Goal: Task Accomplishment & Management: Manage account settings

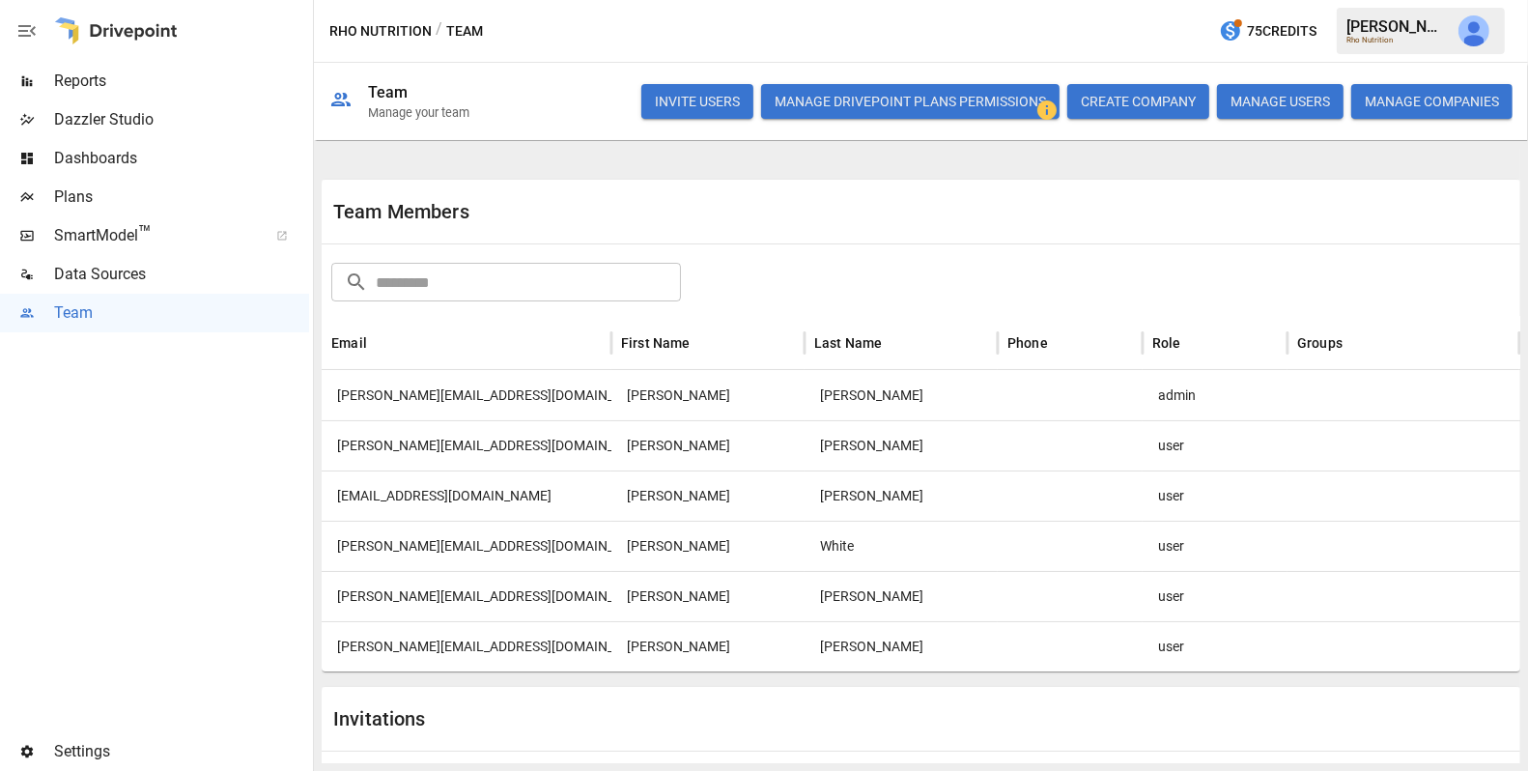
click at [472, 642] on div "[PERSON_NAME][EMAIL_ADDRESS][DOMAIN_NAME]" at bounding box center [467, 646] width 290 height 50
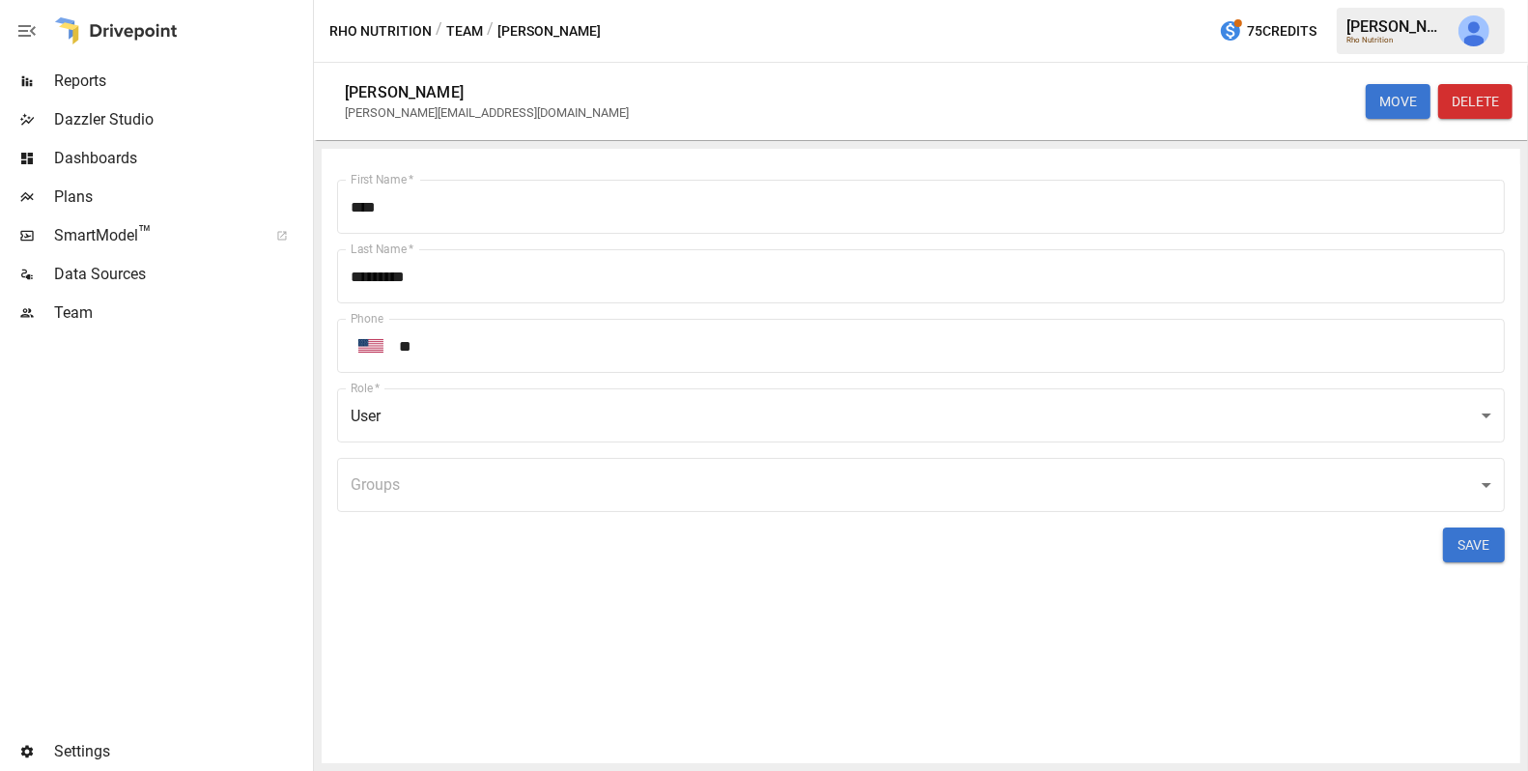
click at [705, 0] on body "Reports Dazzler Studio Dashboards Plans SmartModel ™ Data Sources Team Settings…" at bounding box center [764, 0] width 1528 height 0
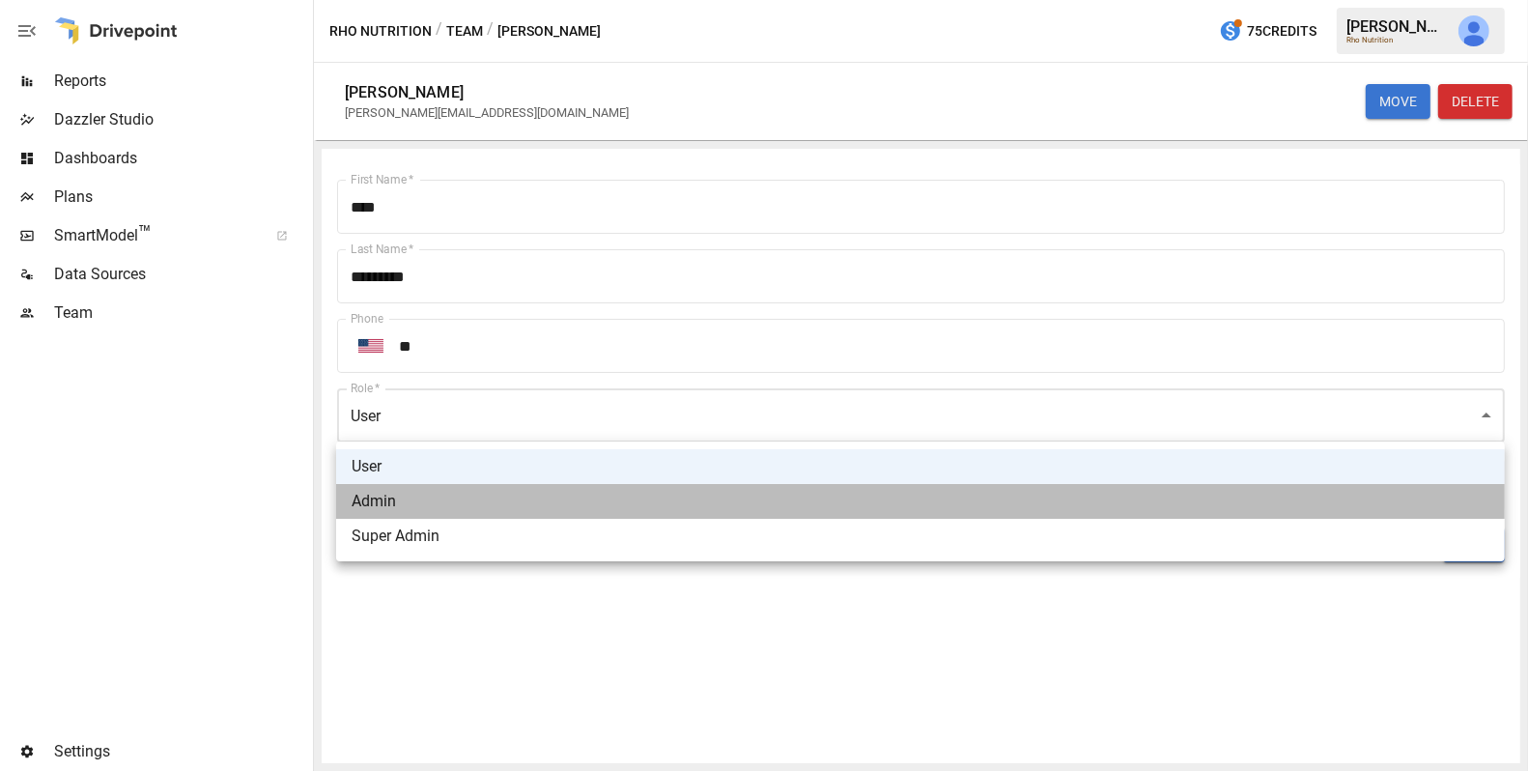
click at [647, 495] on li "Admin" at bounding box center [920, 501] width 1168 height 35
type input "*****"
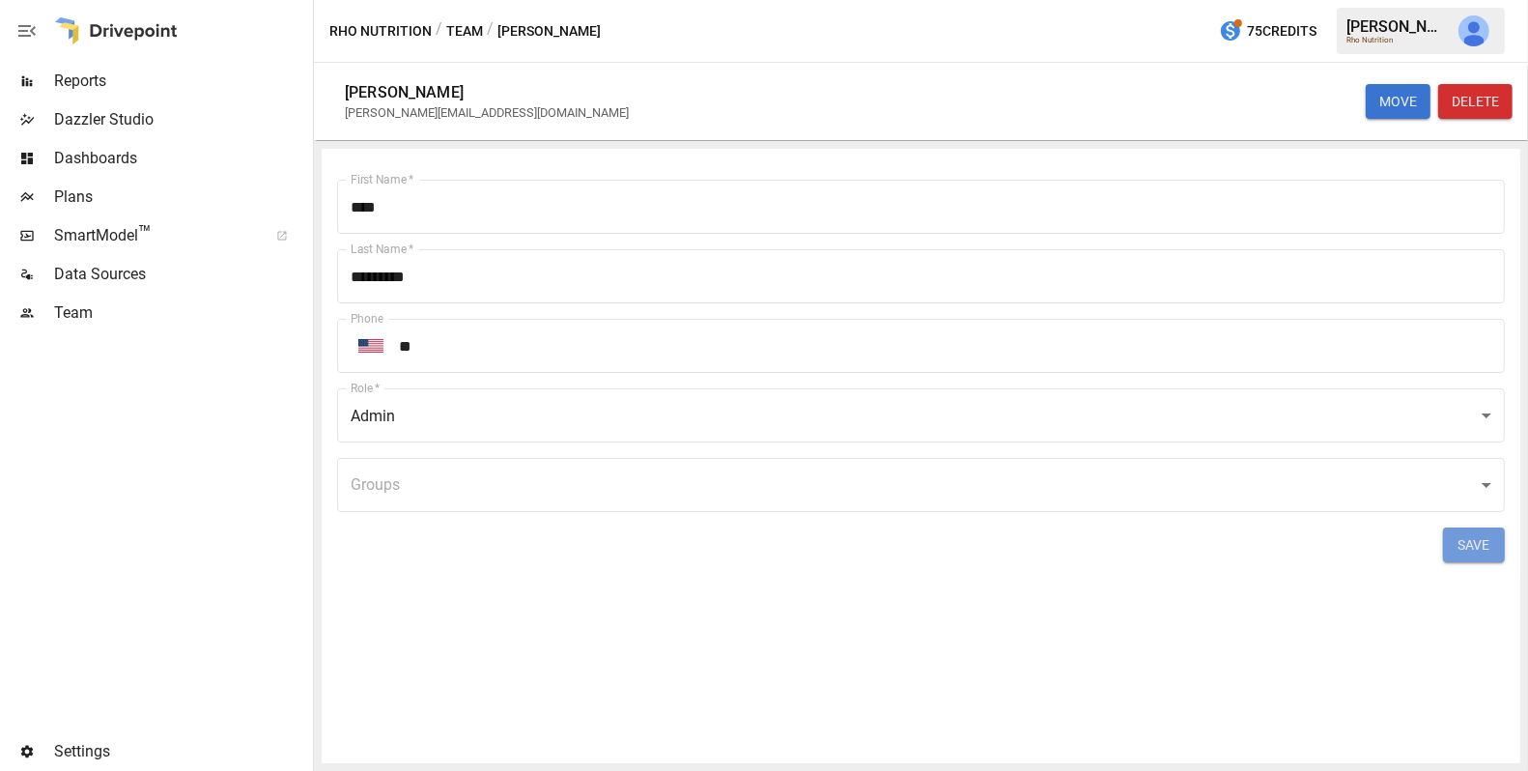
click at [1479, 546] on button "SAVE" at bounding box center [1474, 544] width 62 height 35
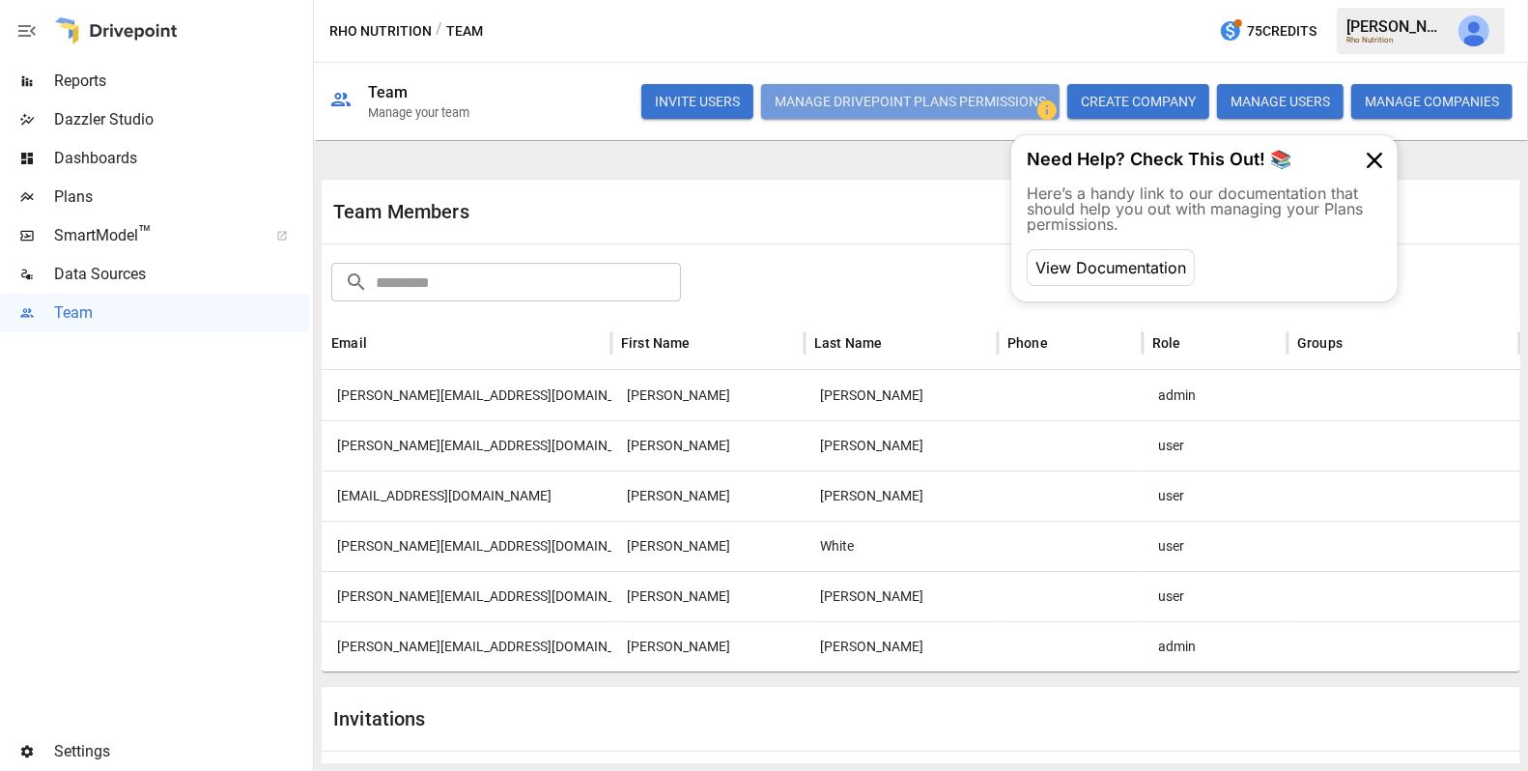
click at [828, 102] on button "Manage Drivepoint Plans Permissions" at bounding box center [910, 101] width 298 height 35
